Goal: Transaction & Acquisition: Book appointment/travel/reservation

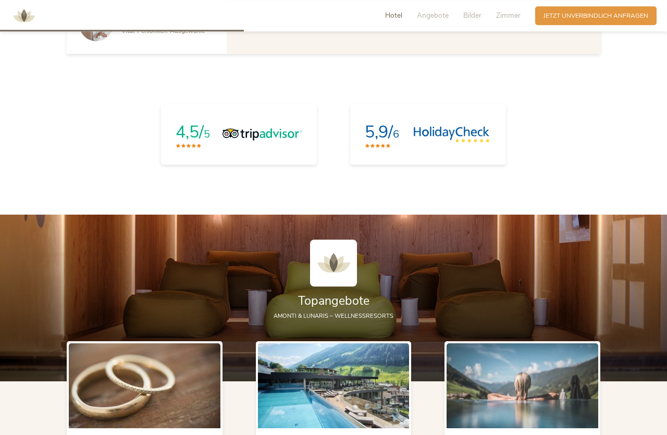
scroll to position [1009, 0]
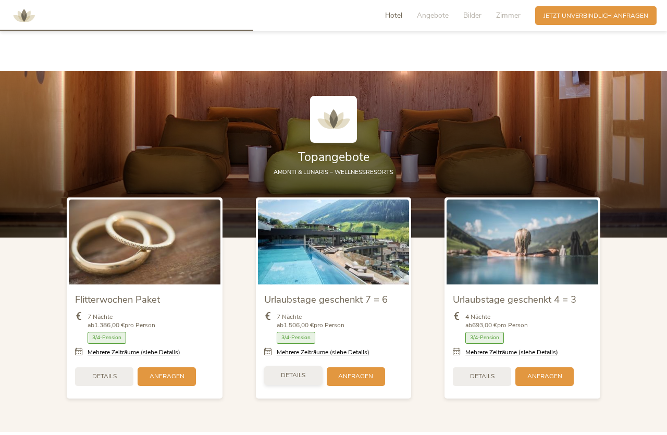
click at [298, 374] on span "Details" at bounding box center [293, 375] width 24 height 9
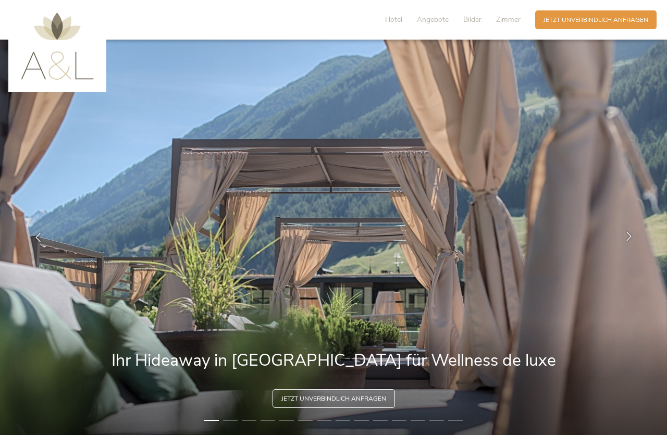
click at [624, 237] on icon at bounding box center [628, 235] width 9 height 9
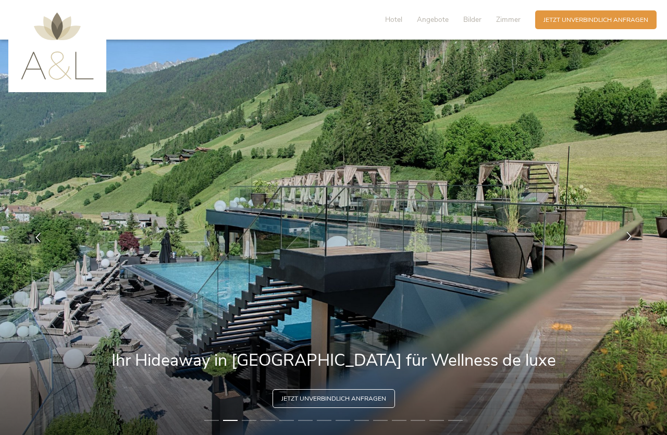
click at [625, 237] on icon at bounding box center [628, 235] width 9 height 9
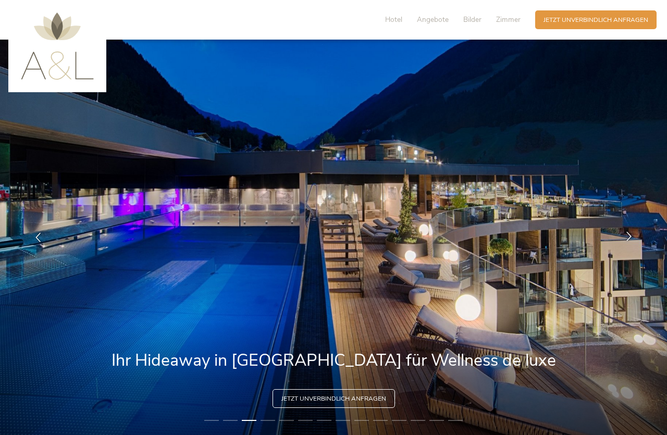
click at [625, 237] on icon at bounding box center [628, 235] width 9 height 9
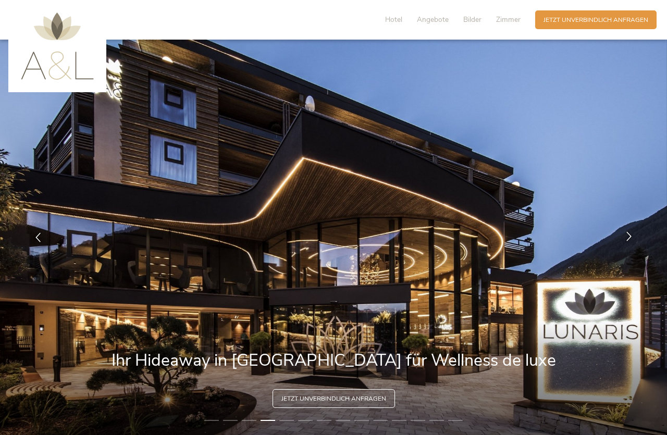
click at [625, 237] on icon at bounding box center [628, 235] width 9 height 9
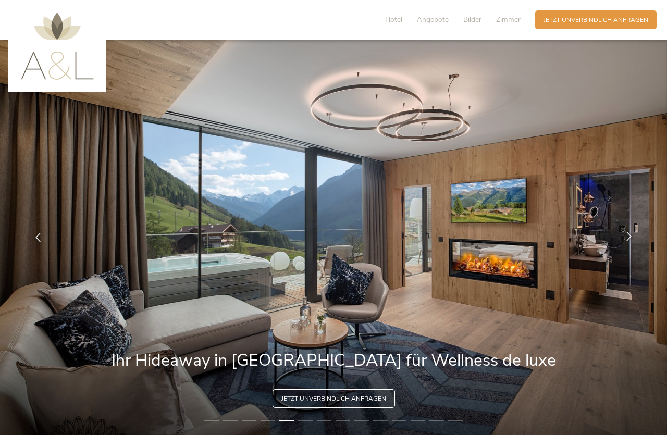
click at [625, 237] on icon at bounding box center [628, 235] width 9 height 9
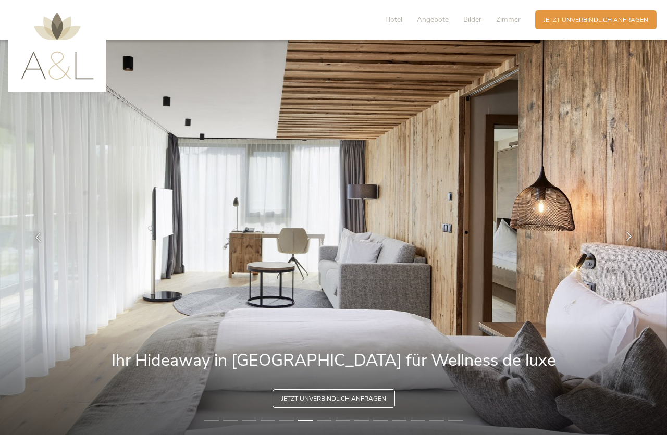
click at [625, 237] on icon at bounding box center [628, 235] width 9 height 9
click at [628, 236] on icon at bounding box center [628, 235] width 9 height 9
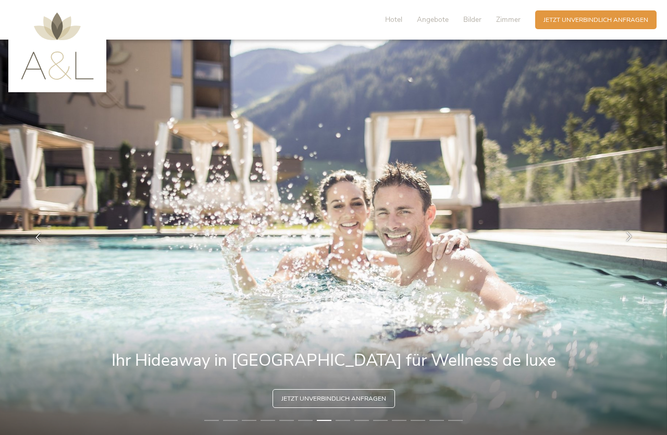
click at [628, 236] on icon at bounding box center [628, 235] width 9 height 9
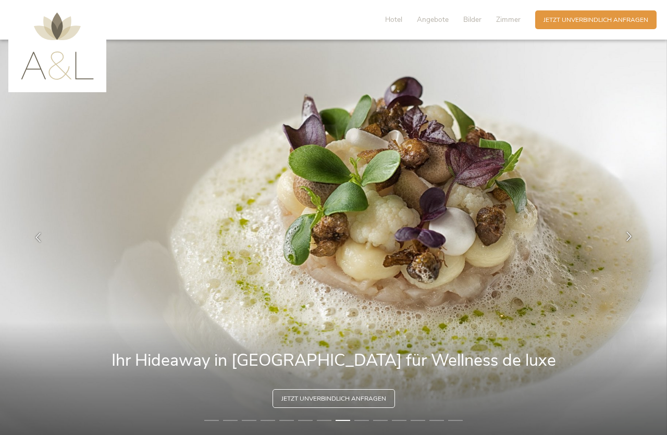
click at [628, 235] on icon at bounding box center [628, 235] width 9 height 9
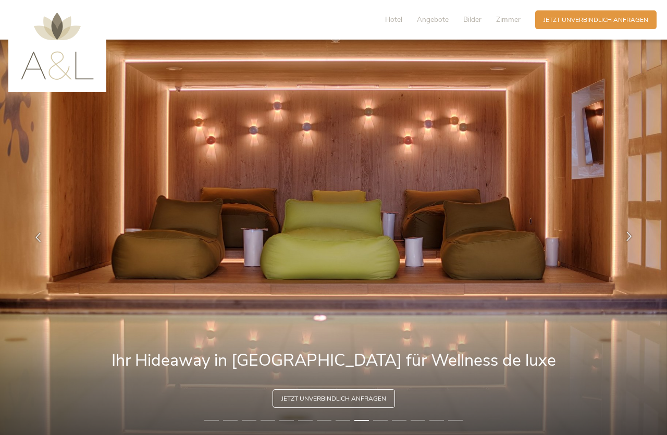
click at [628, 235] on icon at bounding box center [628, 235] width 9 height 9
click at [630, 233] on icon at bounding box center [628, 235] width 9 height 9
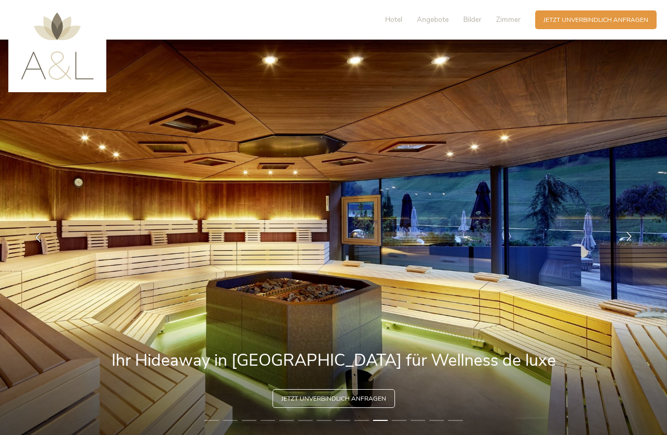
click at [631, 233] on icon at bounding box center [628, 235] width 9 height 9
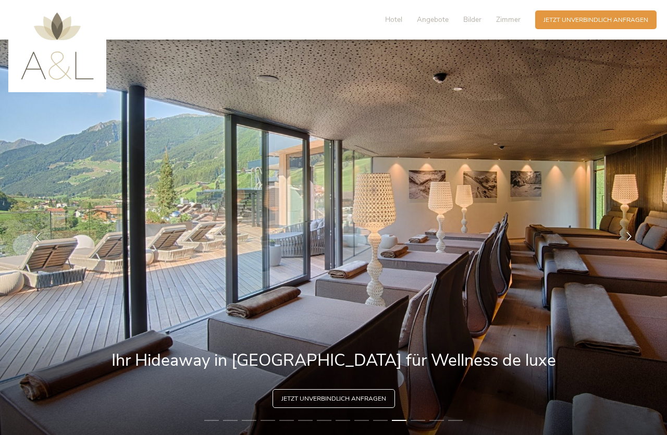
click at [631, 233] on icon at bounding box center [628, 235] width 9 height 9
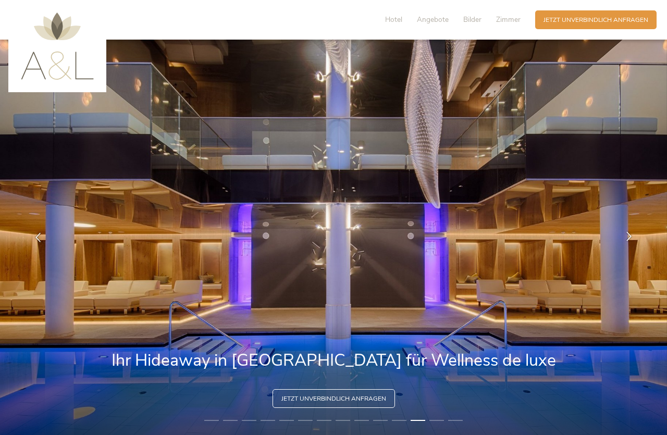
click at [631, 233] on icon at bounding box center [628, 235] width 9 height 9
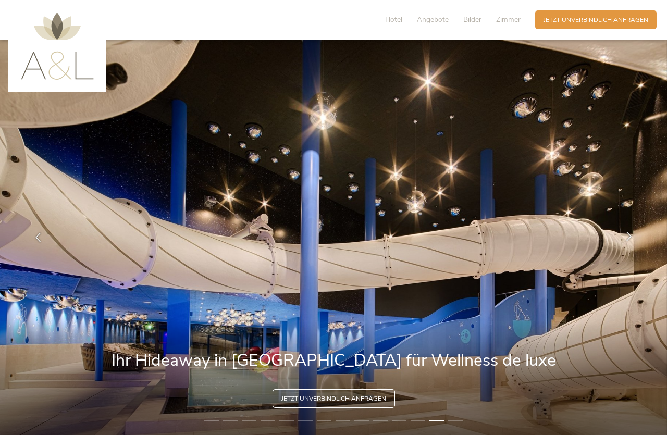
click at [631, 233] on icon at bounding box center [628, 235] width 9 height 9
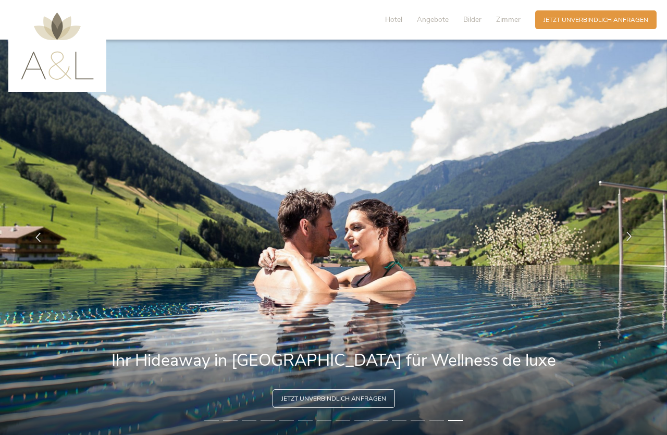
click at [631, 233] on icon at bounding box center [628, 235] width 9 height 9
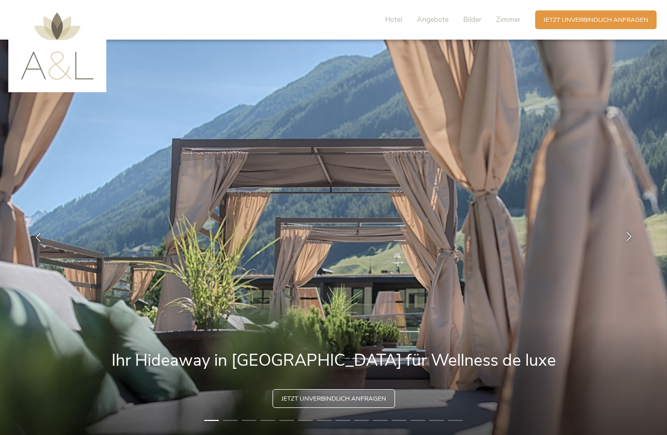
click at [631, 233] on icon at bounding box center [628, 235] width 9 height 9
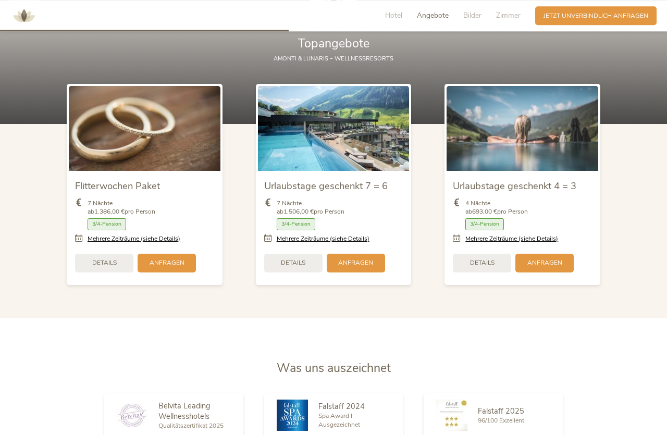
scroll to position [1116, 0]
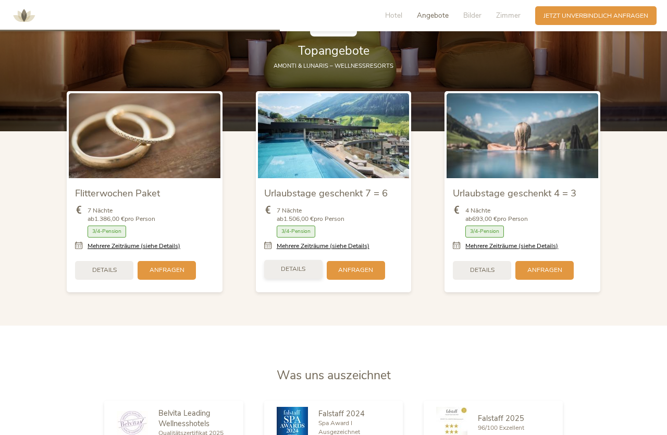
click at [288, 267] on span "Details" at bounding box center [293, 269] width 24 height 9
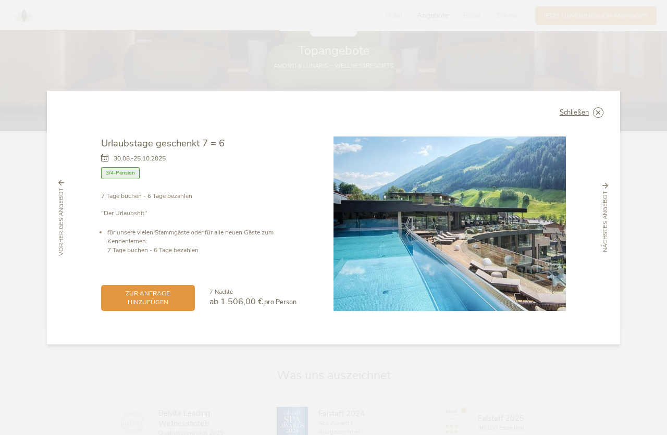
click at [120, 174] on span "3/4-Pension" at bounding box center [120, 173] width 39 height 12
click at [598, 116] on icon at bounding box center [598, 112] width 10 height 10
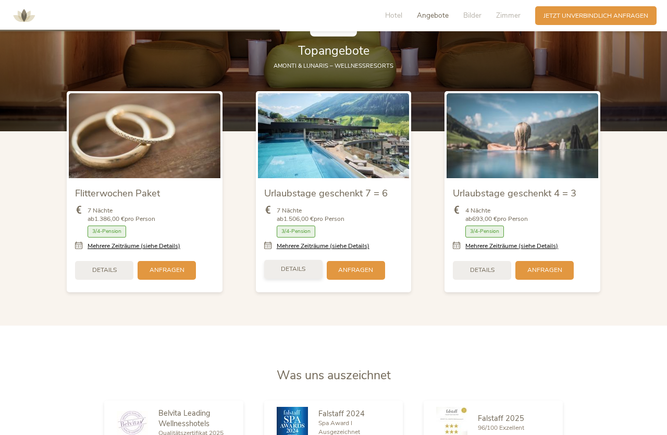
click at [295, 267] on span "Details" at bounding box center [293, 269] width 24 height 9
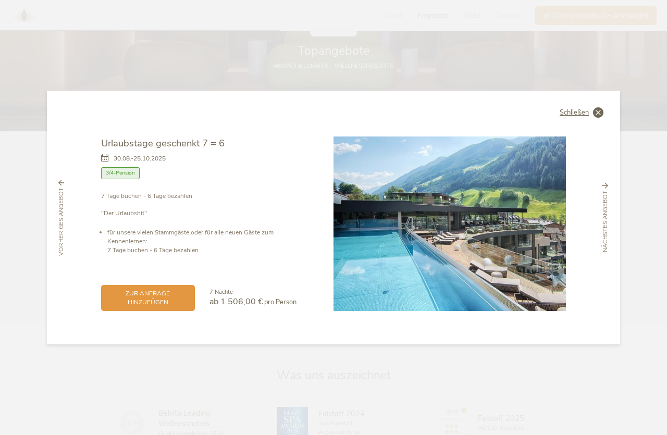
click at [593, 109] on icon at bounding box center [598, 112] width 10 height 10
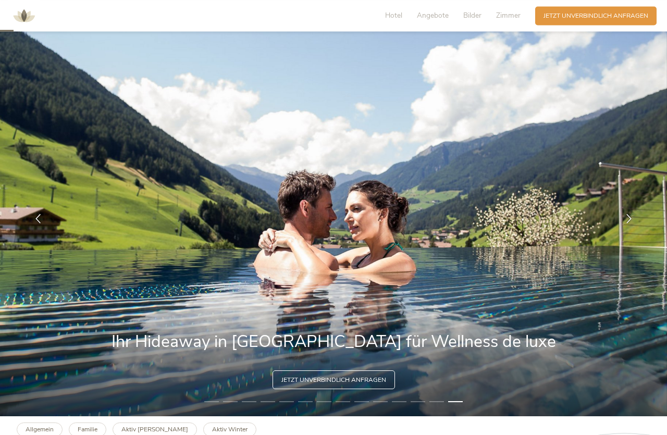
scroll to position [0, 0]
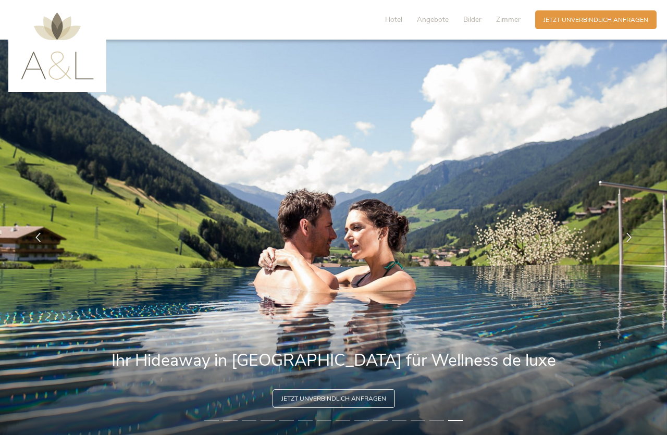
click at [71, 59] on img at bounding box center [57, 45] width 73 height 67
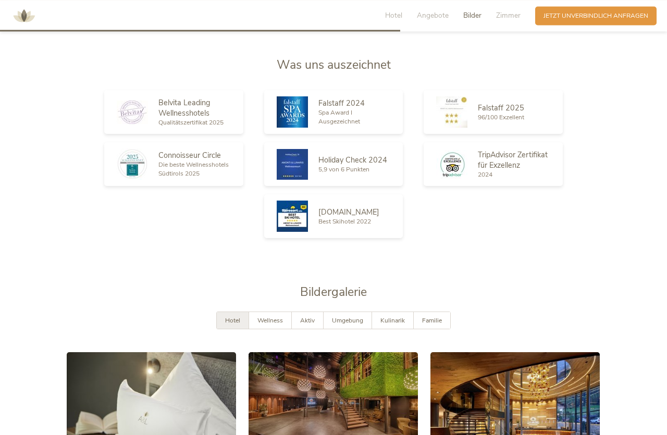
scroll to position [1385, 0]
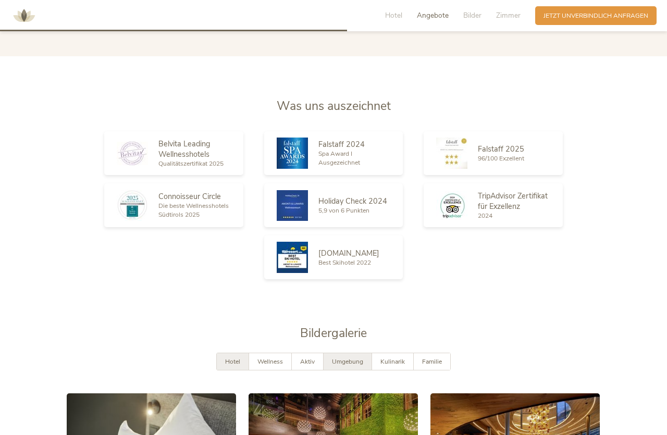
click at [350, 363] on span "Umgebung" at bounding box center [347, 361] width 31 height 8
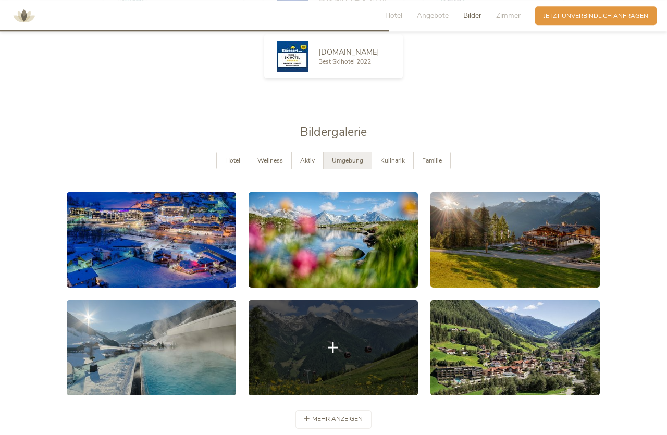
scroll to position [1597, 0]
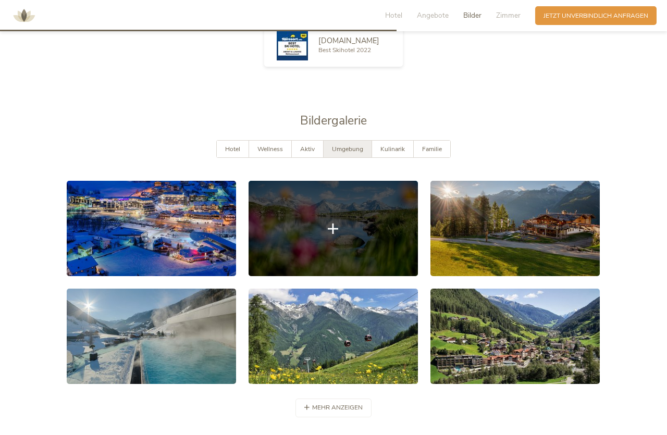
click at [330, 252] on link at bounding box center [332, 228] width 169 height 95
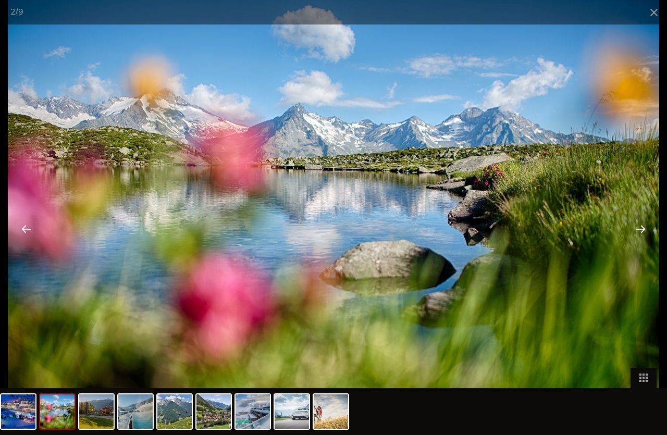
click at [641, 229] on div at bounding box center [640, 228] width 32 height 32
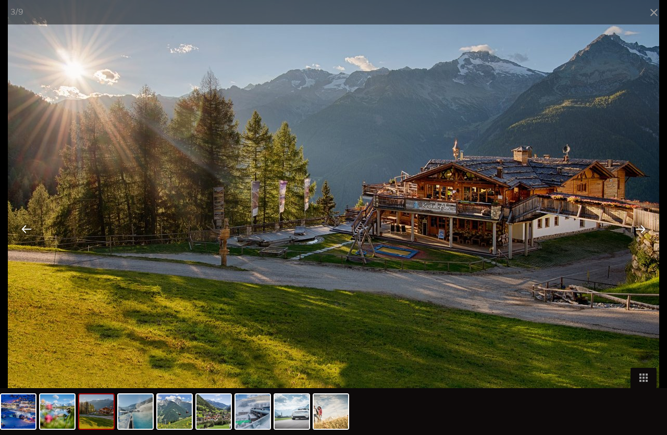
click at [641, 229] on div at bounding box center [640, 228] width 32 height 32
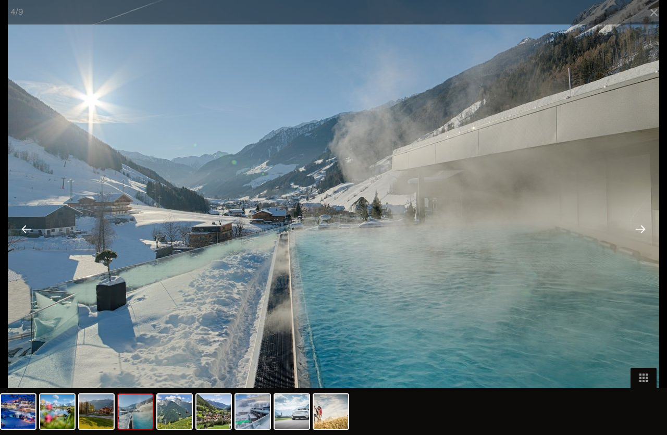
click at [641, 229] on div at bounding box center [640, 228] width 32 height 32
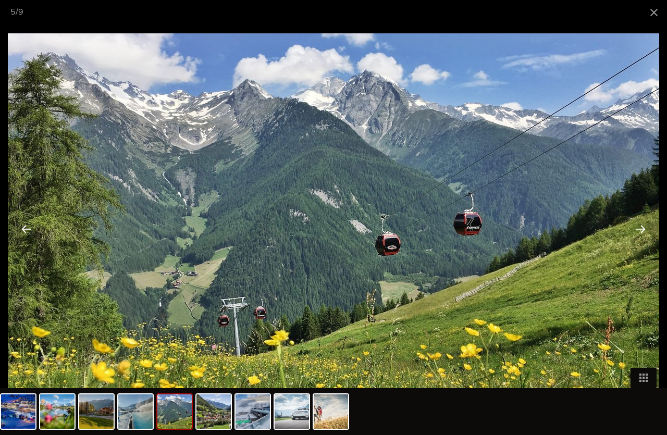
click at [641, 229] on div at bounding box center [640, 228] width 32 height 32
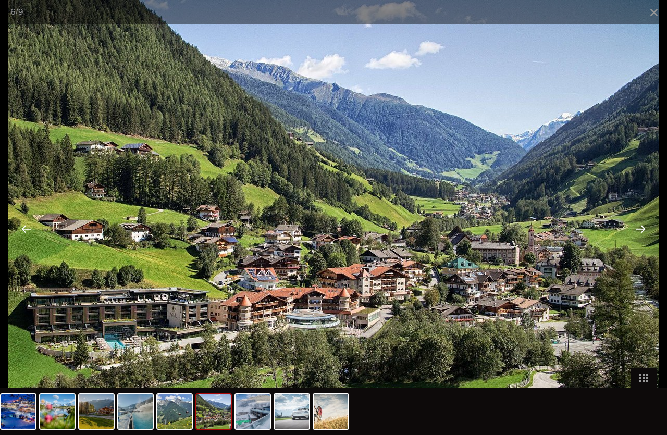
click at [641, 229] on div at bounding box center [640, 228] width 32 height 32
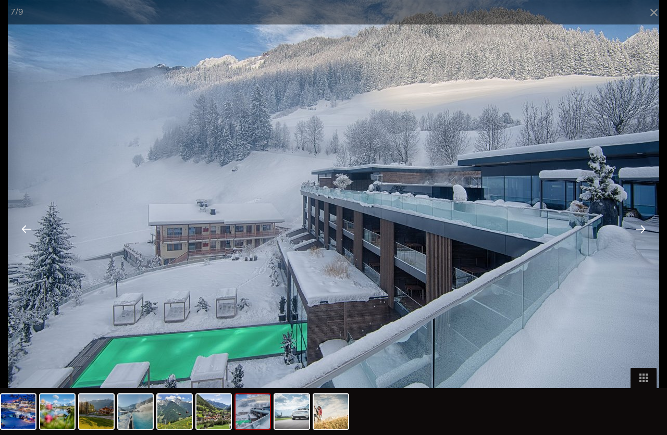
click at [641, 229] on div at bounding box center [640, 228] width 32 height 32
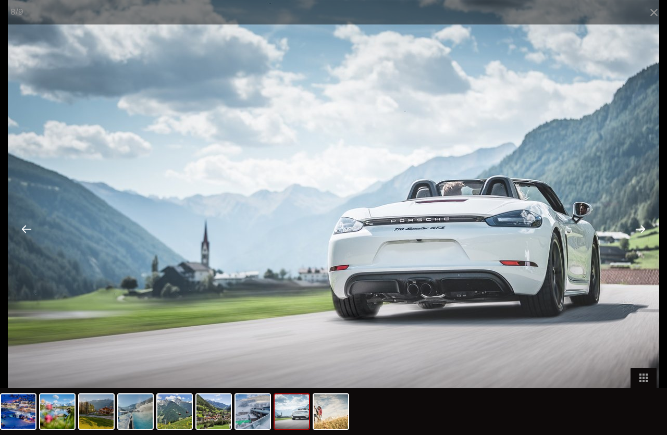
click at [641, 229] on div at bounding box center [640, 228] width 32 height 32
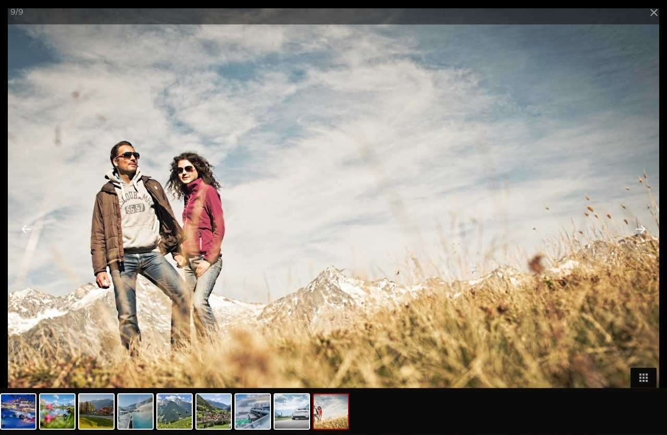
scroll to position [1863, 0]
click at [640, 232] on div at bounding box center [640, 228] width 32 height 32
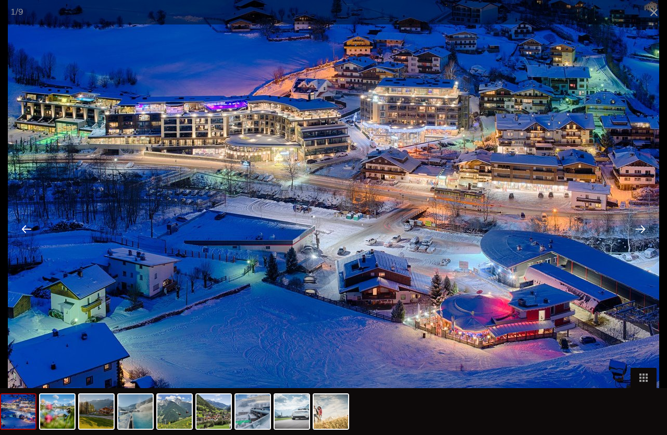
click at [640, 232] on div at bounding box center [640, 228] width 32 height 32
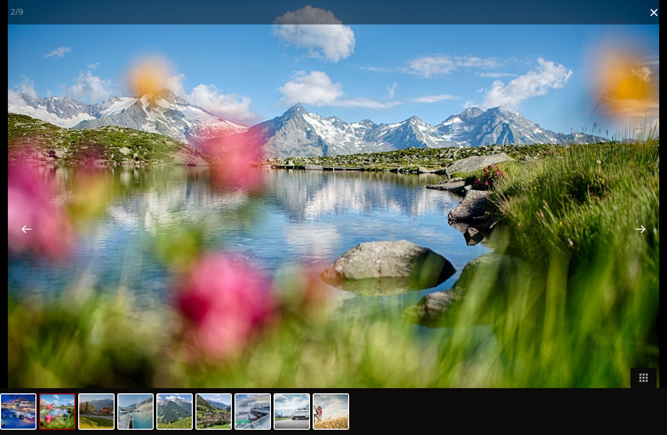
click at [655, 14] on span at bounding box center [654, 12] width 26 height 24
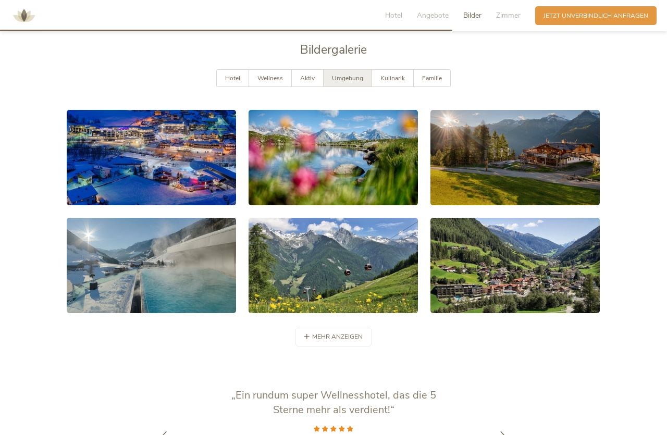
scroll to position [1650, 0]
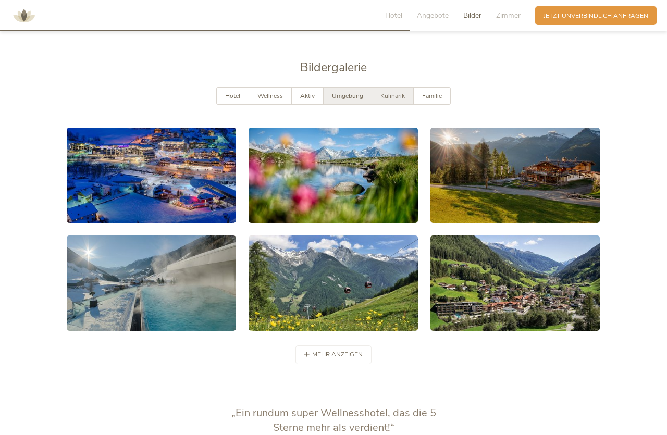
click at [396, 95] on span "Kulinarik" at bounding box center [392, 96] width 24 height 8
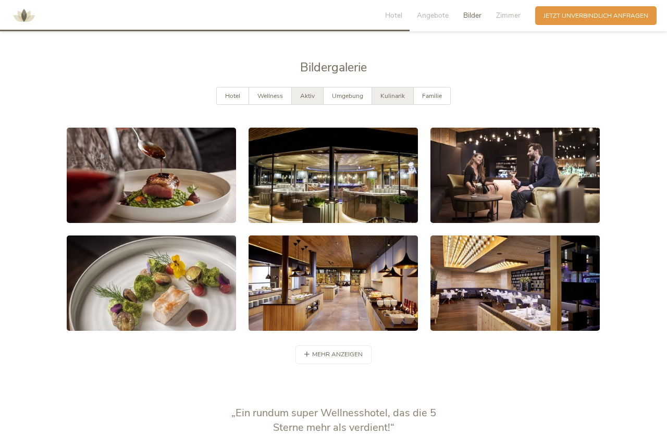
click at [304, 95] on span "Aktiv" at bounding box center [307, 96] width 15 height 8
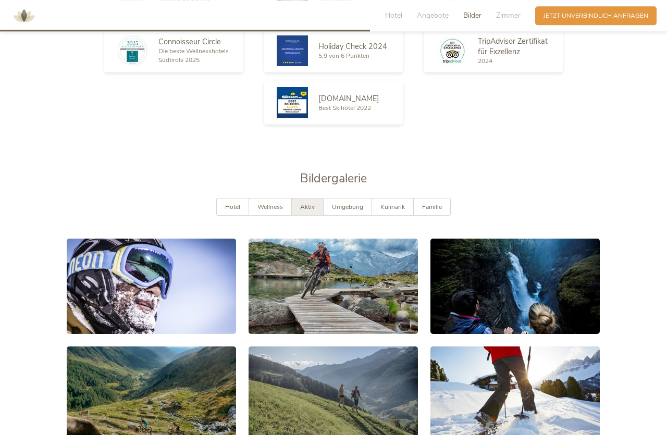
scroll to position [1491, 0]
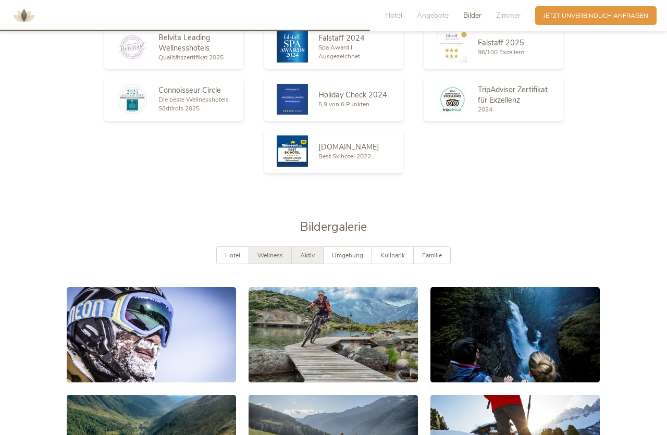
click at [273, 254] on span "Wellness" at bounding box center [270, 255] width 26 height 8
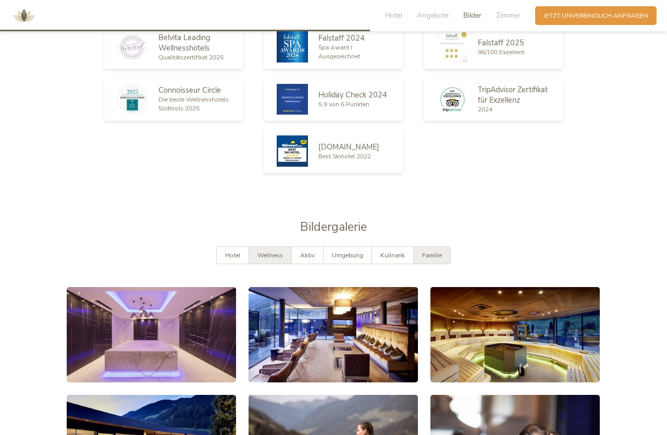
click at [435, 257] on span "Familie" at bounding box center [432, 255] width 20 height 8
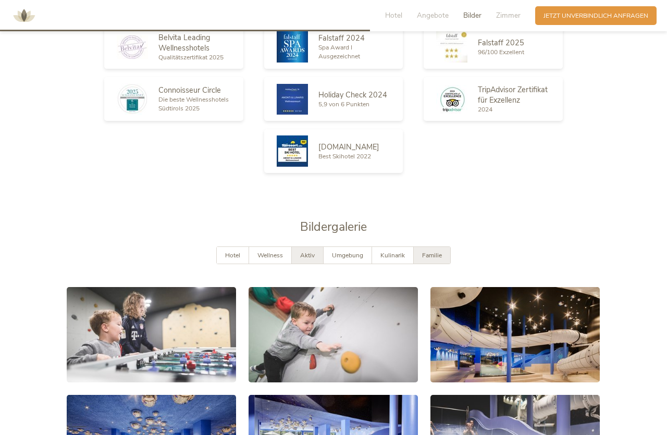
click at [314, 254] on span "Aktiv" at bounding box center [307, 255] width 15 height 8
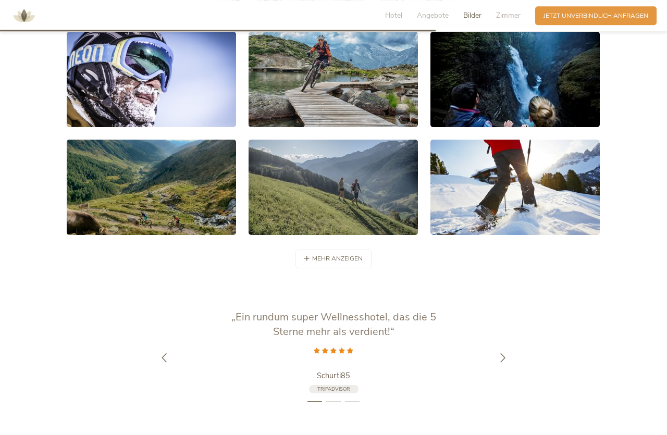
scroll to position [1757, 0]
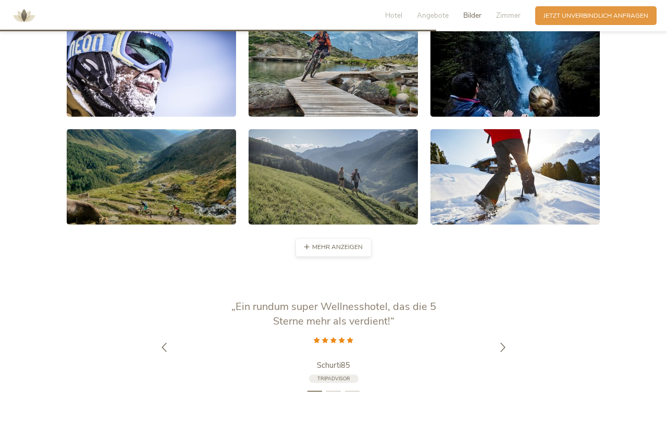
click at [343, 246] on span "mehr anzeigen" at bounding box center [337, 247] width 51 height 9
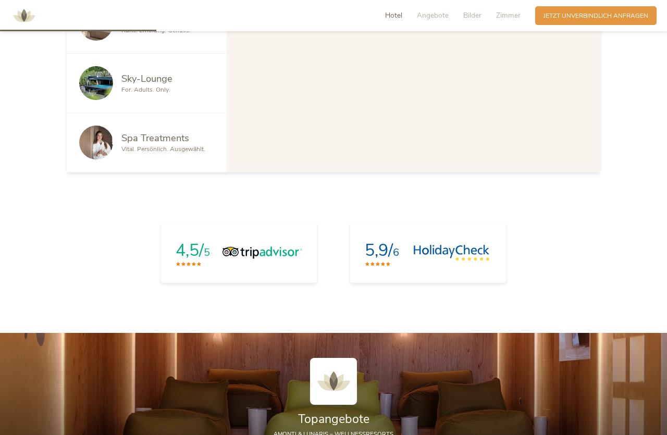
scroll to position [429, 0]
